Goal: Use online tool/utility: Utilize a website feature to perform a specific function

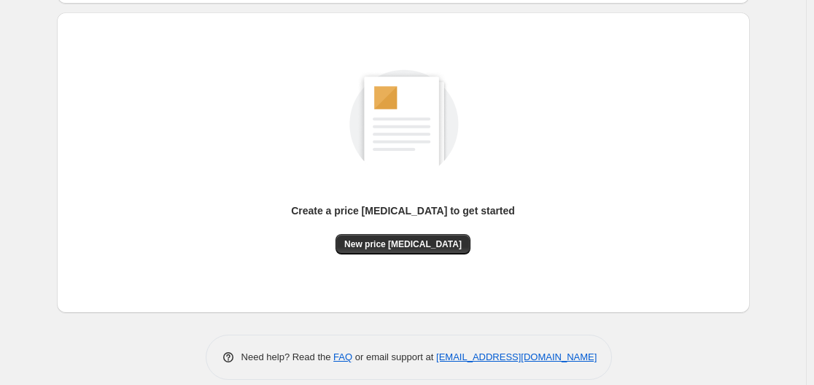
scroll to position [146, 0]
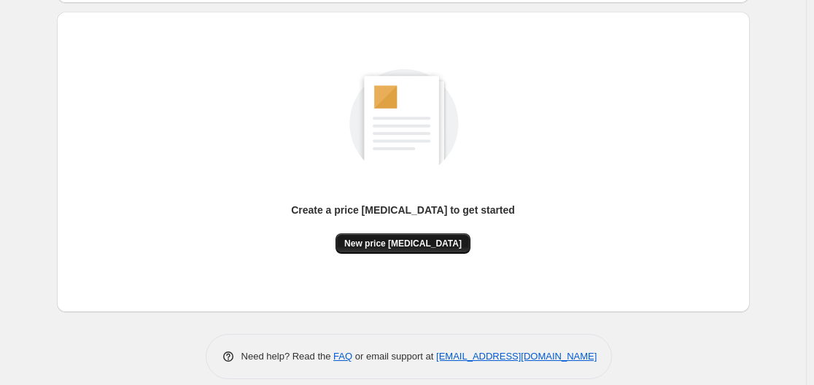
click at [398, 243] on span "New price [MEDICAL_DATA]" at bounding box center [402, 244] width 117 height 12
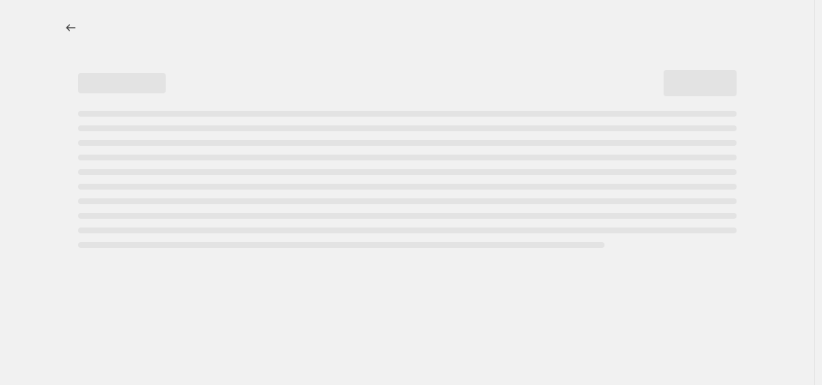
select select "percentage"
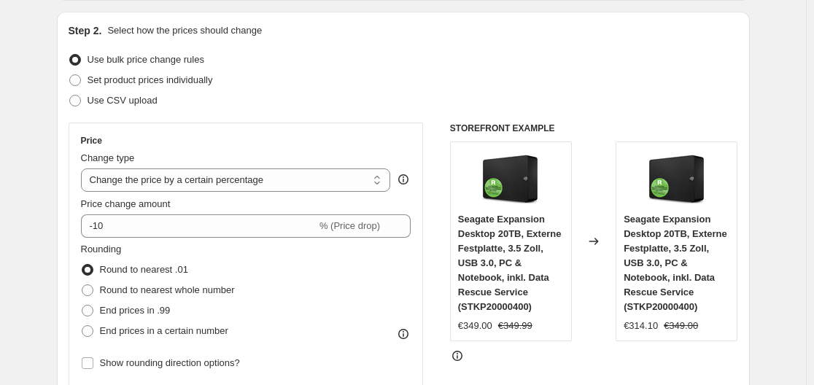
scroll to position [219, 0]
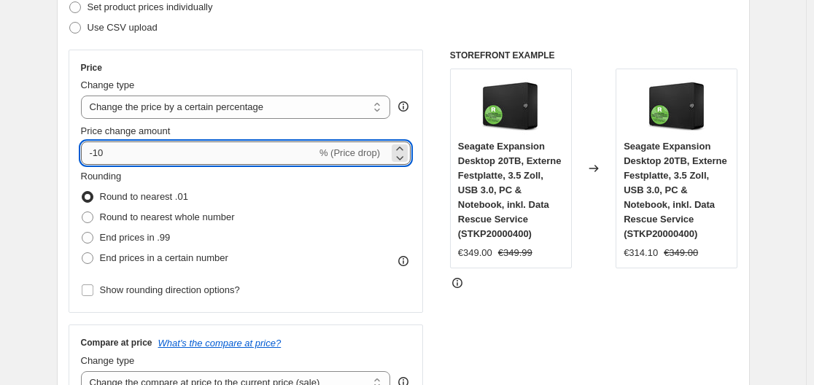
click at [216, 158] on input "-10" at bounding box center [199, 153] width 236 height 23
type input "-1"
type input "-35"
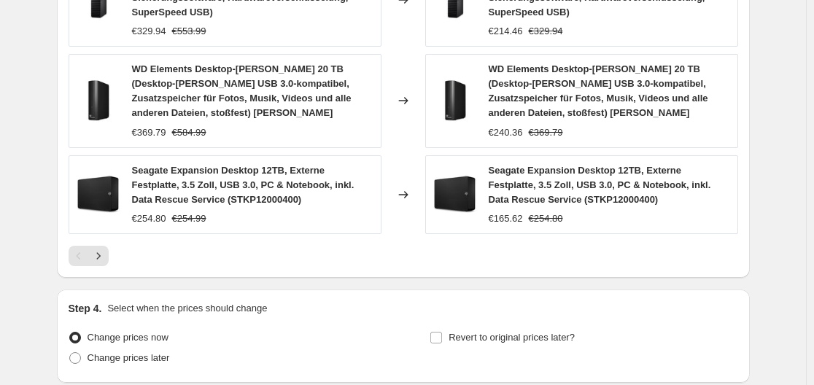
scroll to position [1214, 0]
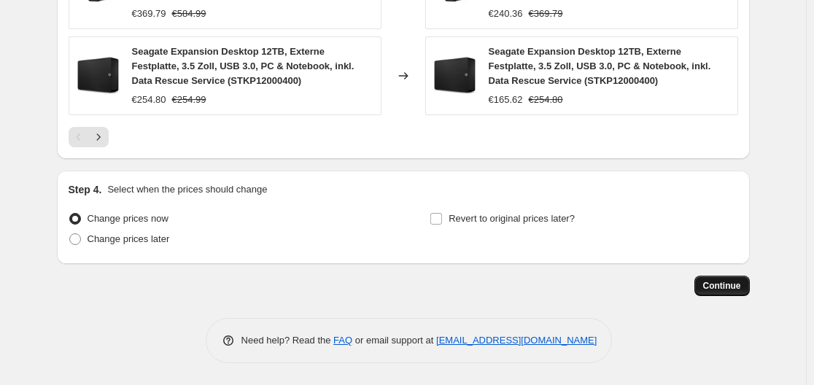
click at [736, 292] on button "Continue" at bounding box center [722, 286] width 55 height 20
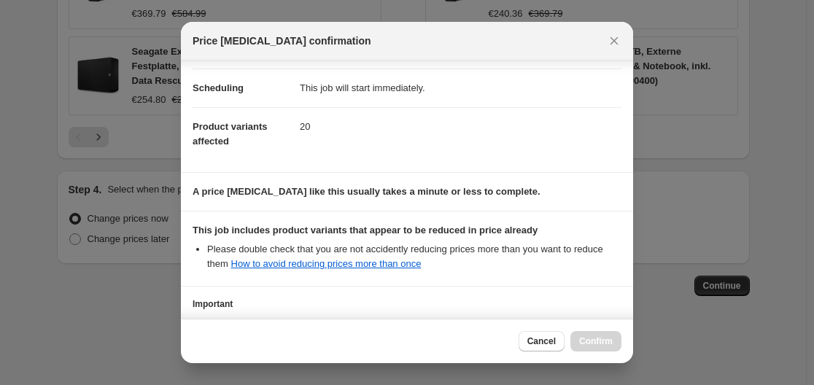
scroll to position [229, 0]
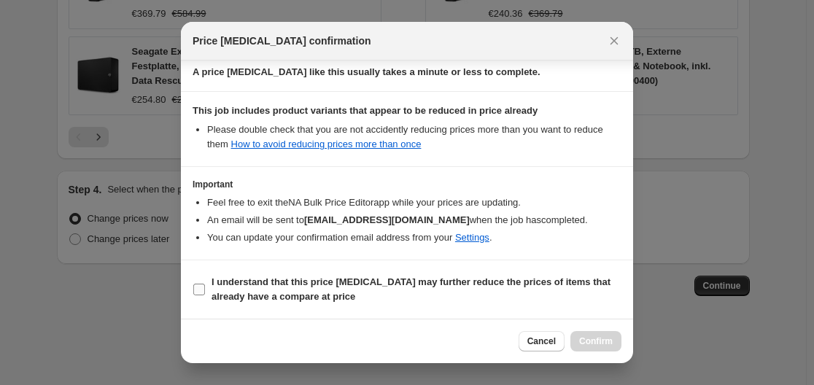
drag, startPoint x: 466, startPoint y: 277, endPoint x: 494, endPoint y: 301, distance: 37.3
click at [466, 278] on b "I understand that this price change job may further reduce the prices of items …" at bounding box center [411, 290] width 399 height 26
click at [205, 284] on input "I understand that this price change job may further reduce the prices of items …" at bounding box center [199, 290] width 12 height 12
checkbox input "true"
click at [595, 335] on button "Confirm" at bounding box center [596, 341] width 51 height 20
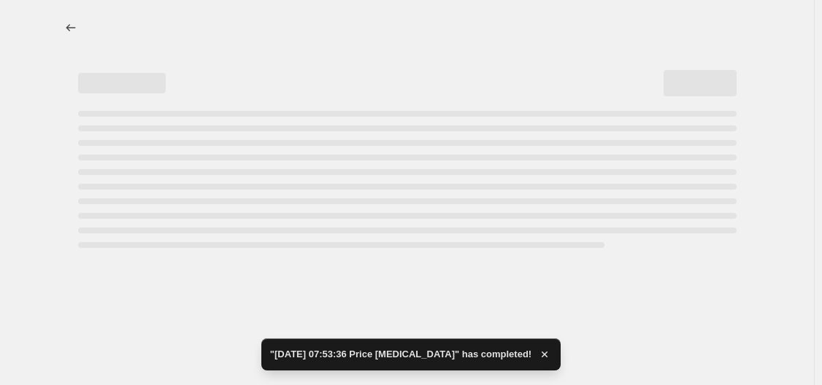
select select "percentage"
